Goal: Find specific page/section: Find specific page/section

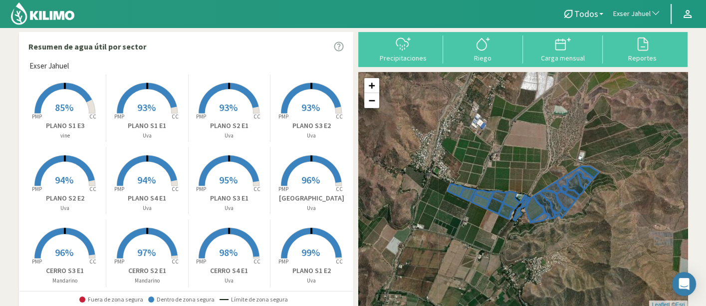
click at [636, 10] on span "Exser Jahuel" at bounding box center [632, 14] width 37 height 10
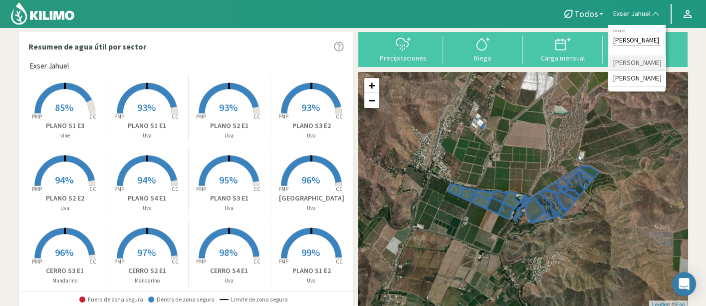
type input "[PERSON_NAME]"
click at [633, 71] on li "[PERSON_NAME]" at bounding box center [637, 62] width 57 height 15
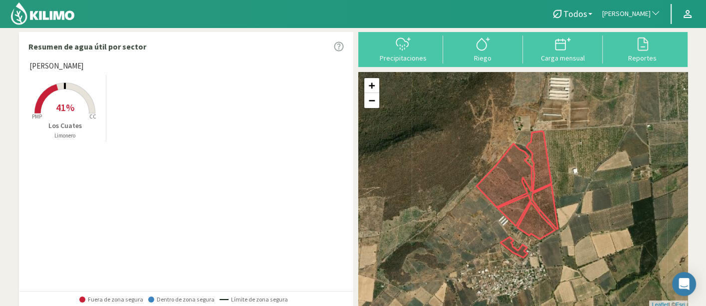
click at [614, 12] on span "[PERSON_NAME]" at bounding box center [627, 14] width 48 height 10
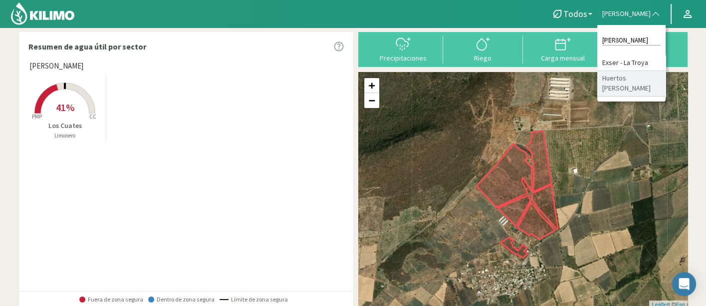
type input "[PERSON_NAME]"
click at [598, 77] on li "Huertos [PERSON_NAME]" at bounding box center [632, 83] width 68 height 25
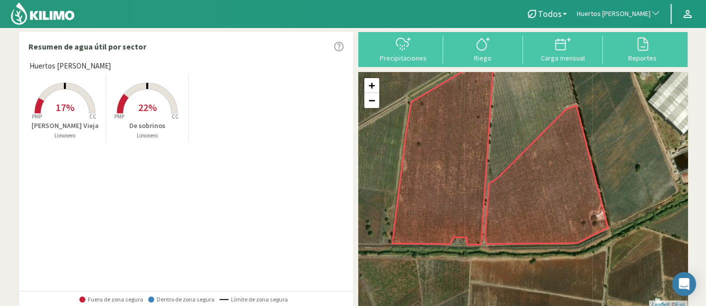
click at [112, 106] on rect at bounding box center [147, 114] width 80 height 80
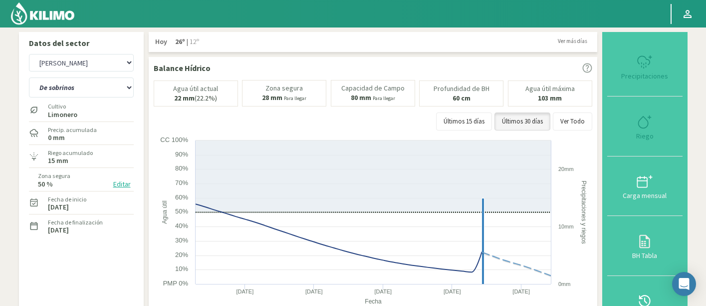
select select "124: Object"
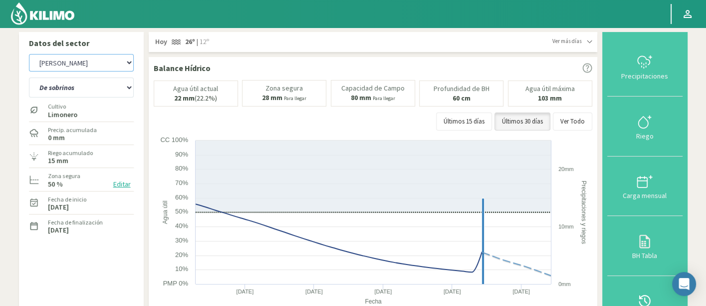
click at [108, 56] on select "Agr. Huertos de Chocalan Agrícola [PERSON_NAME][GEOGRAPHIC_DATA] - IC Agrícola …" at bounding box center [81, 62] width 105 height 17
click at [65, 63] on select "Agr. Huertos de Chocalan Agrícola [PERSON_NAME][GEOGRAPHIC_DATA] - IC Agrícola …" at bounding box center [81, 62] width 105 height 17
drag, startPoint x: 40, startPoint y: 16, endPoint x: 41, endPoint y: 4, distance: 11.5
click at [41, 16] on img at bounding box center [42, 13] width 65 height 24
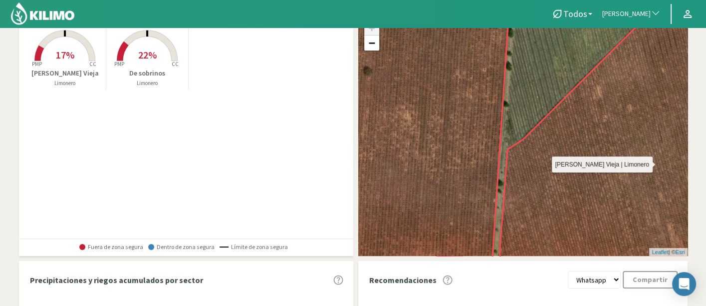
scroll to position [111, 0]
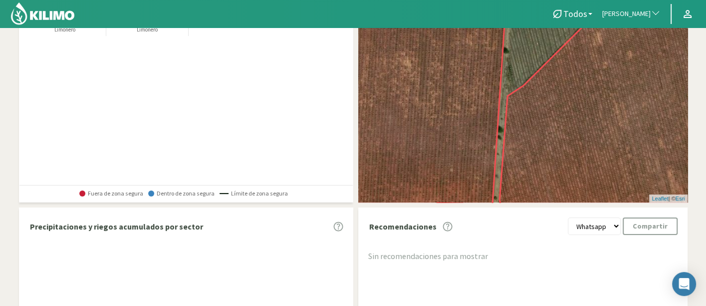
click at [629, 11] on span "Huertos [PERSON_NAME]" at bounding box center [627, 14] width 48 height 10
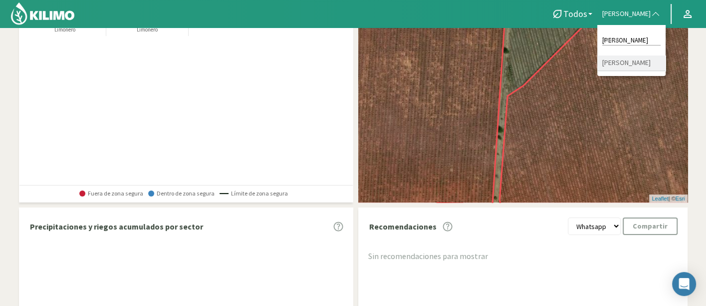
type input "jose"
click at [622, 68] on li "Jose Luis Gonzalez" at bounding box center [632, 62] width 68 height 15
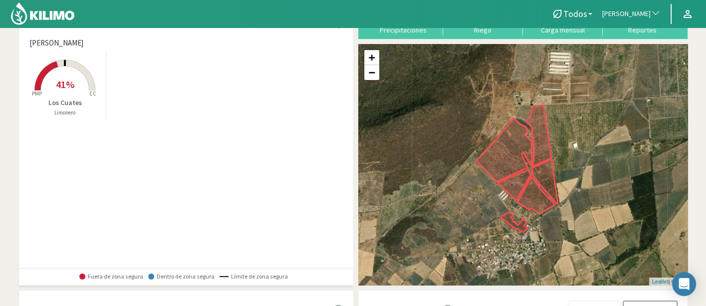
scroll to position [0, 0]
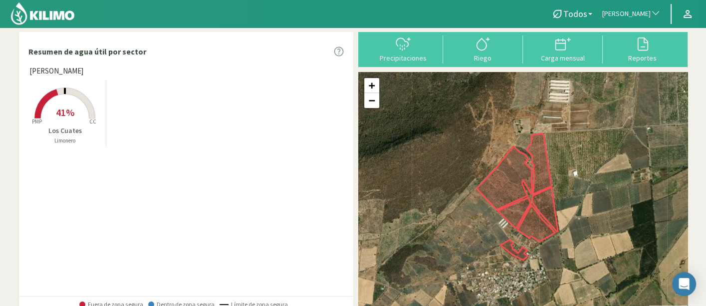
click at [644, 10] on span "Jose Luis Gonzalez" at bounding box center [627, 14] width 48 height 10
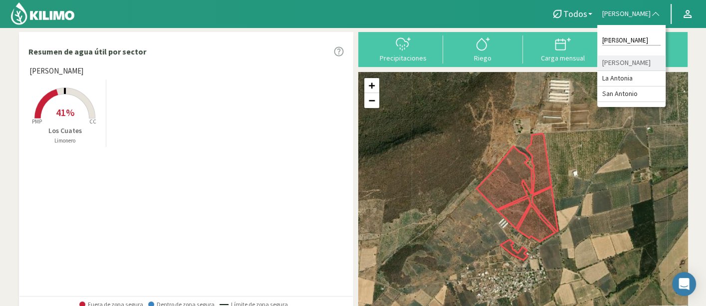
type input "anton"
click at [613, 65] on li "Antonio Garcia" at bounding box center [632, 62] width 68 height 15
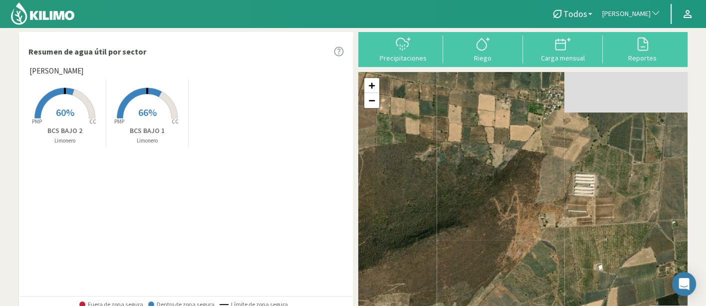
drag, startPoint x: 613, startPoint y: 229, endPoint x: 373, endPoint y: 176, distance: 245.4
click at [373, 176] on div "+ − Leaflet | © Esri" at bounding box center [522, 192] width 329 height 241
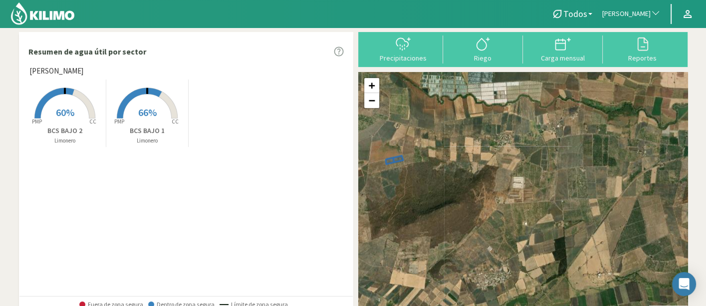
drag, startPoint x: 429, startPoint y: 184, endPoint x: 470, endPoint y: 184, distance: 40.9
click at [470, 184] on div "+ − Leaflet | © Esri" at bounding box center [522, 192] width 329 height 241
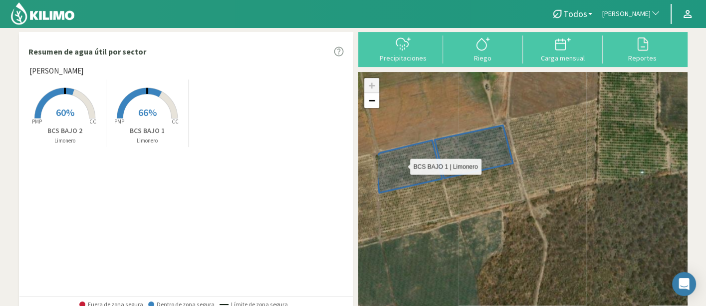
drag, startPoint x: 406, startPoint y: 170, endPoint x: 496, endPoint y: 164, distance: 90.1
click at [442, 164] on icon at bounding box center [409, 166] width 66 height 52
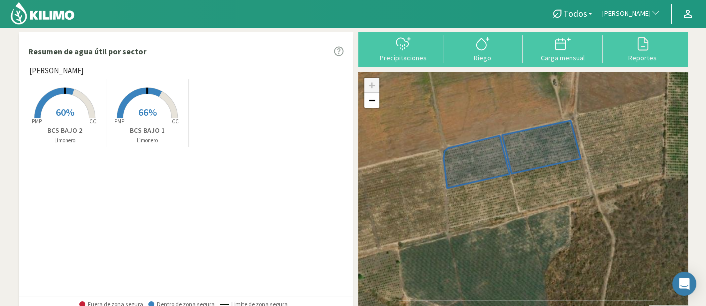
click at [144, 124] on rect at bounding box center [147, 119] width 80 height 80
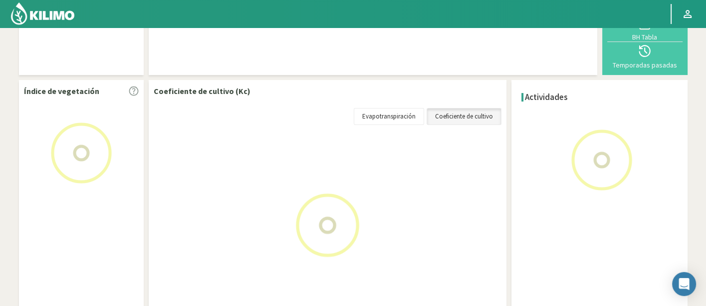
scroll to position [57, 0]
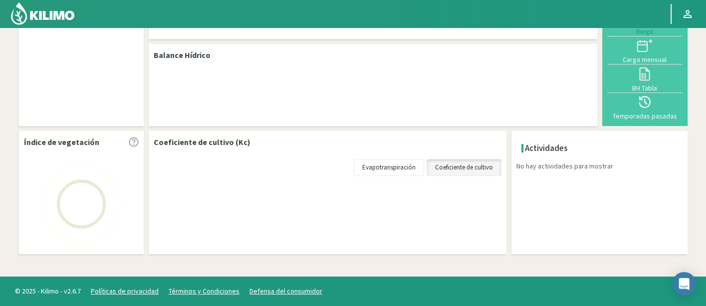
select select "33: Object"
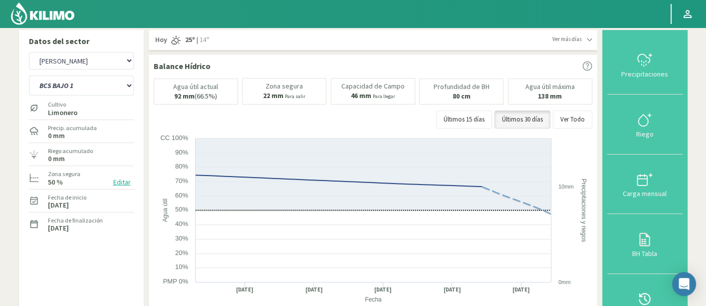
scroll to position [0, 0]
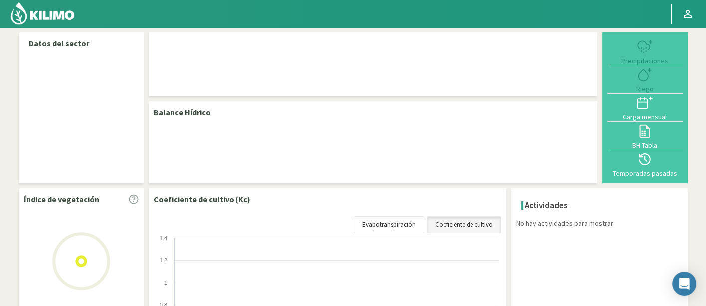
select select "33: Object"
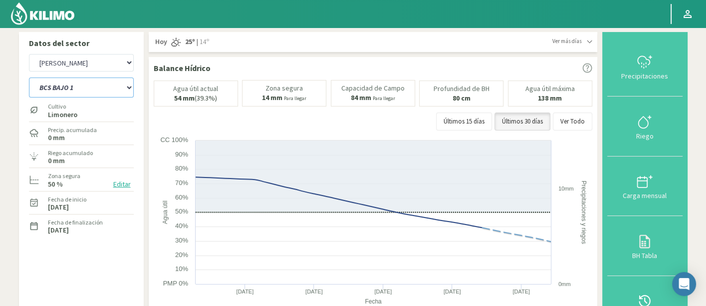
click at [94, 90] on select "BCS BAJO 1 BCS BAJO 2" at bounding box center [81, 87] width 105 height 20
click at [29, 77] on select "BCS BAJO 1 BCS BAJO 2" at bounding box center [81, 87] width 105 height 20
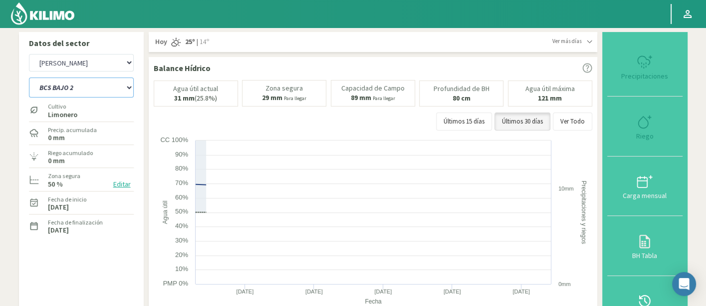
select select "0: Object"
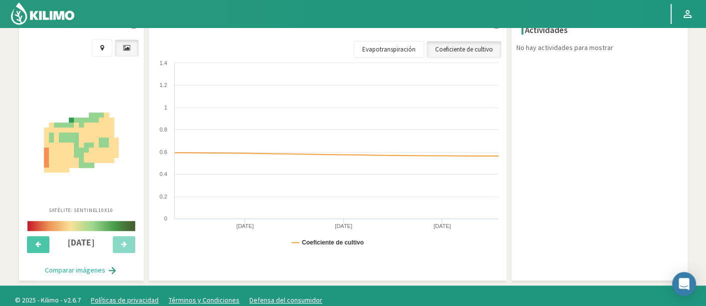
select select "323: Object"
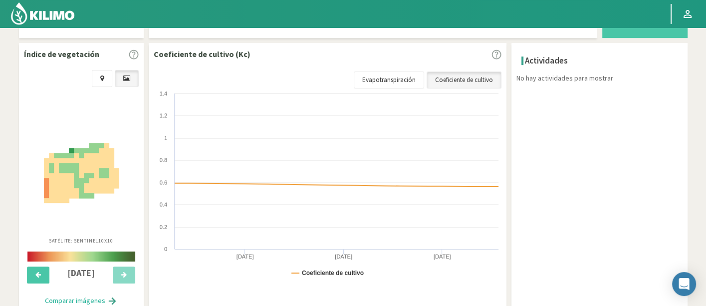
scroll to position [277, 0]
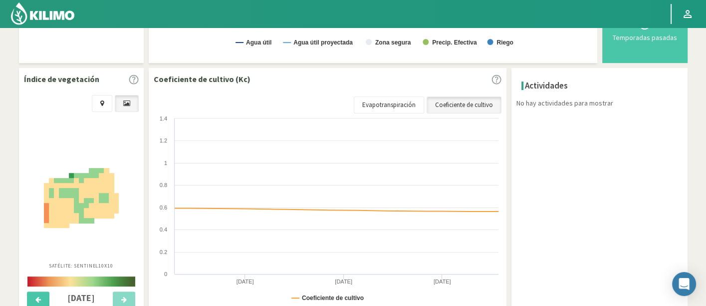
select select "3: Object"
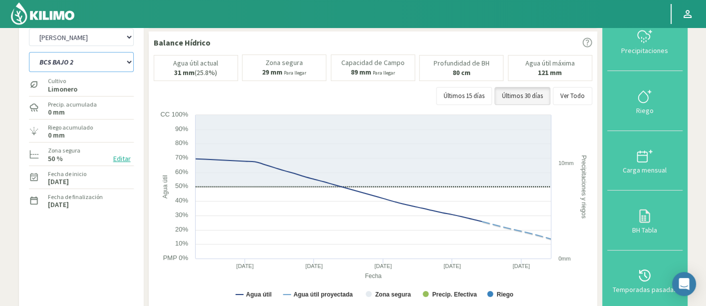
scroll to position [0, 0]
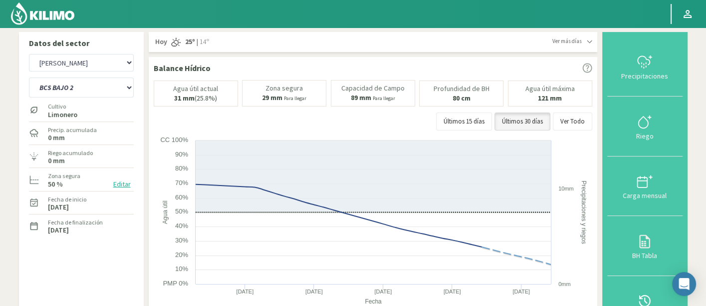
click at [70, 19] on img at bounding box center [42, 13] width 65 height 24
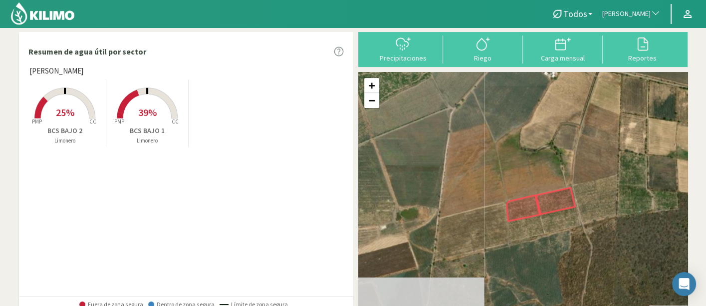
drag, startPoint x: 549, startPoint y: 259, endPoint x: 548, endPoint y: 243, distance: 15.5
click at [548, 243] on div "+ − Leaflet | © Esri" at bounding box center [522, 192] width 329 height 241
